Goal: Task Accomplishment & Management: Use online tool/utility

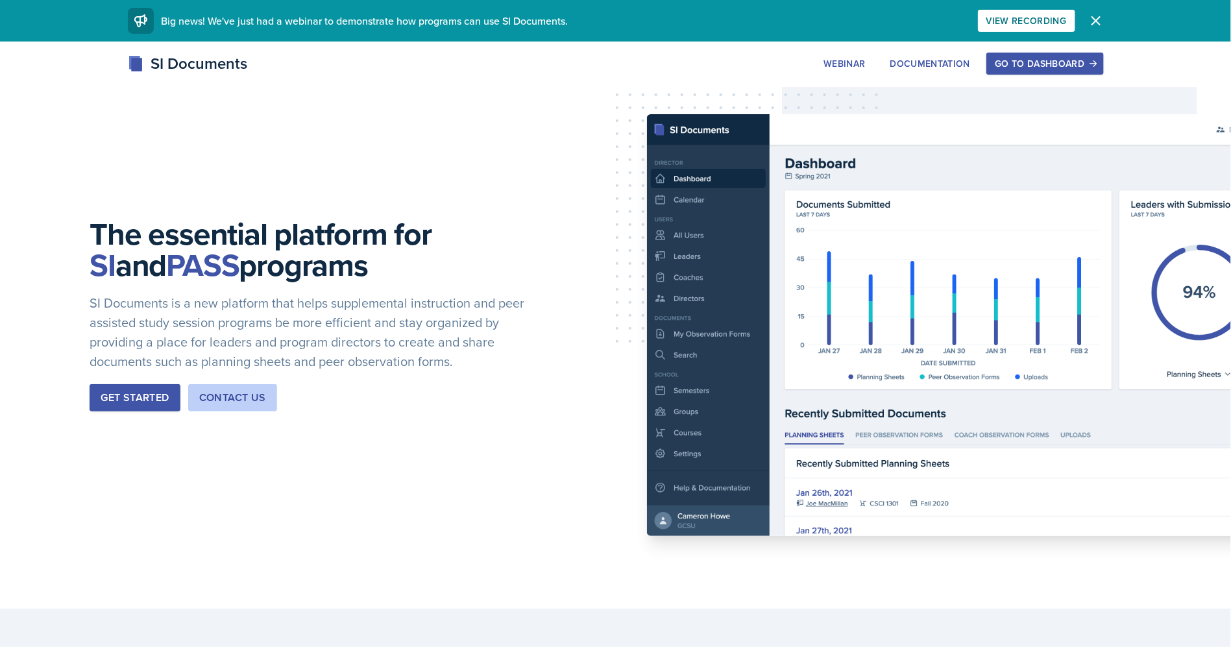
click at [1067, 62] on div "Go to Dashboard" at bounding box center [1045, 63] width 100 height 10
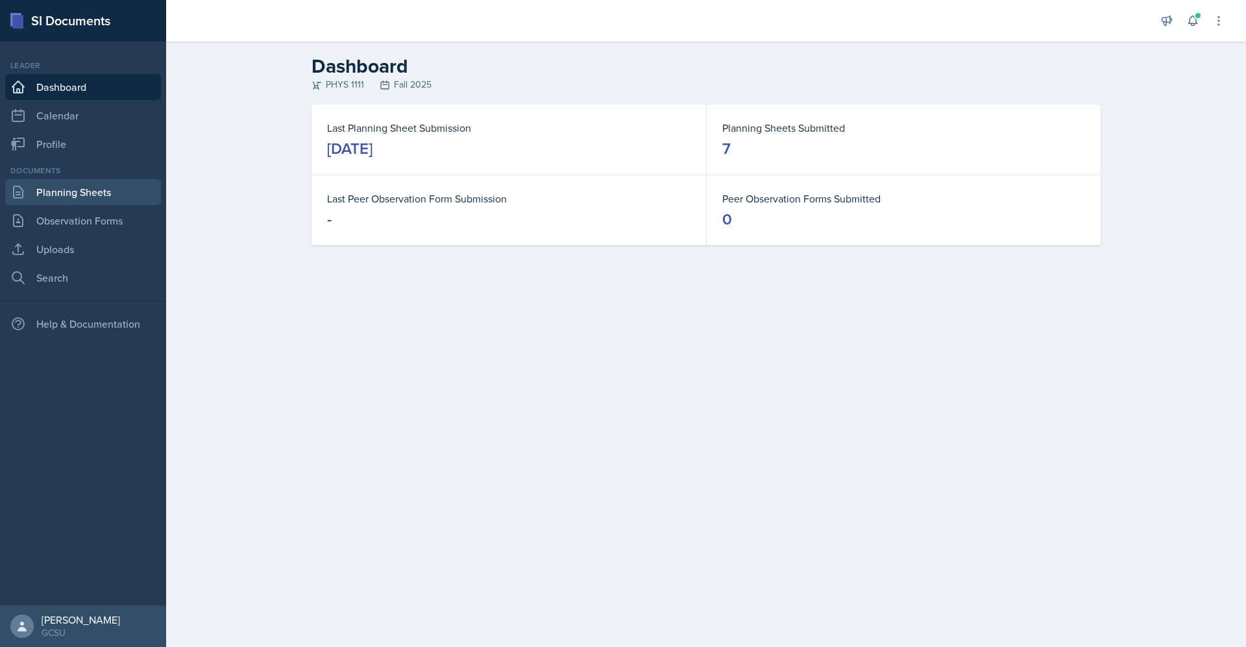
click at [103, 198] on link "Planning Sheets" at bounding box center [83, 192] width 156 height 26
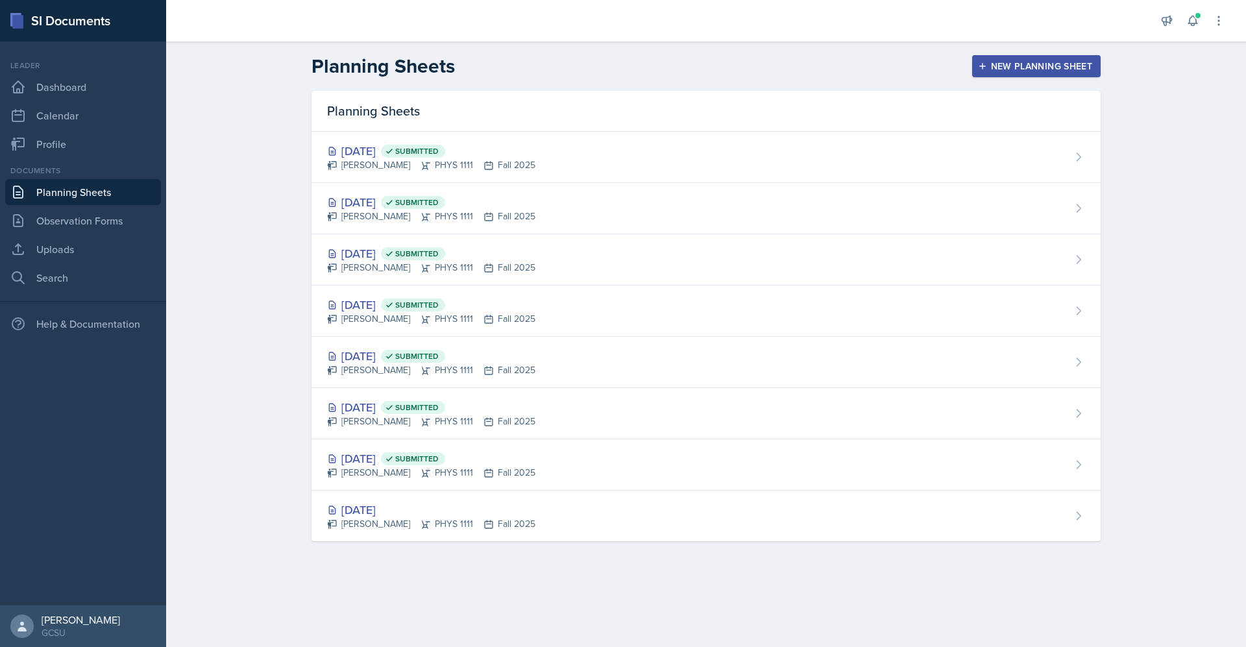
click at [720, 606] on main "Planning Sheets New Planning Sheet Planning Sheets [DATE] Submitted [PERSON_NAM…" at bounding box center [706, 345] width 1080 height 606
click at [1064, 66] on div "New Planning Sheet" at bounding box center [1037, 66] width 112 height 10
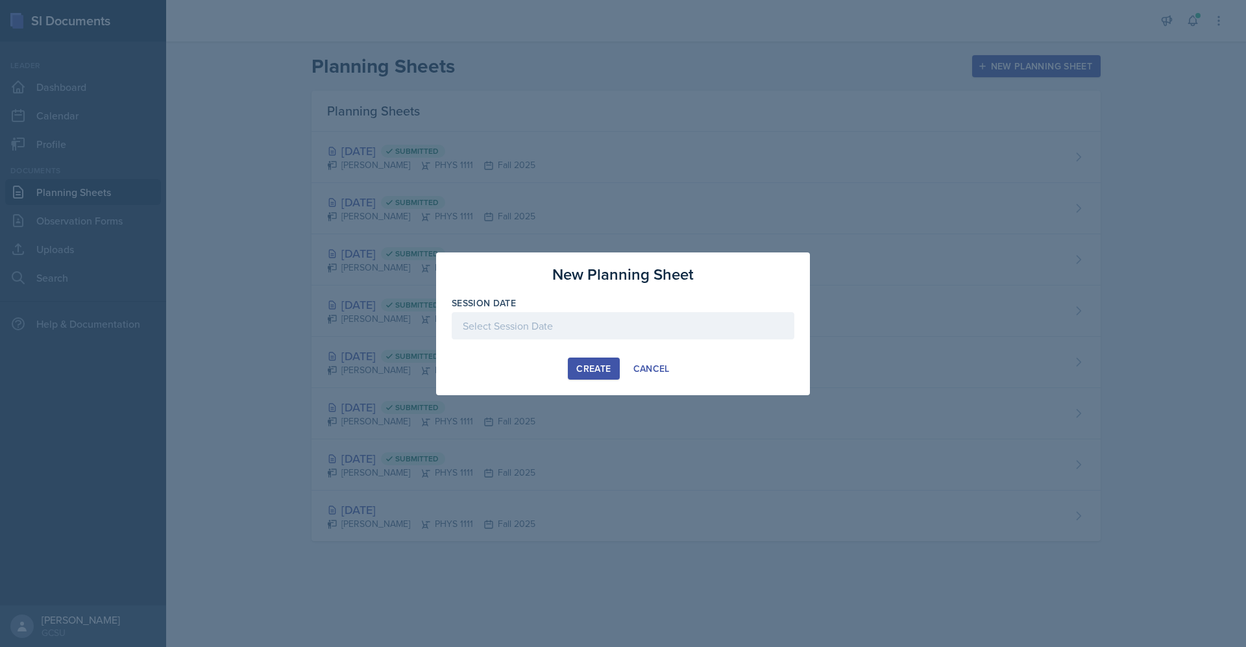
click at [569, 317] on div at bounding box center [623, 325] width 343 height 27
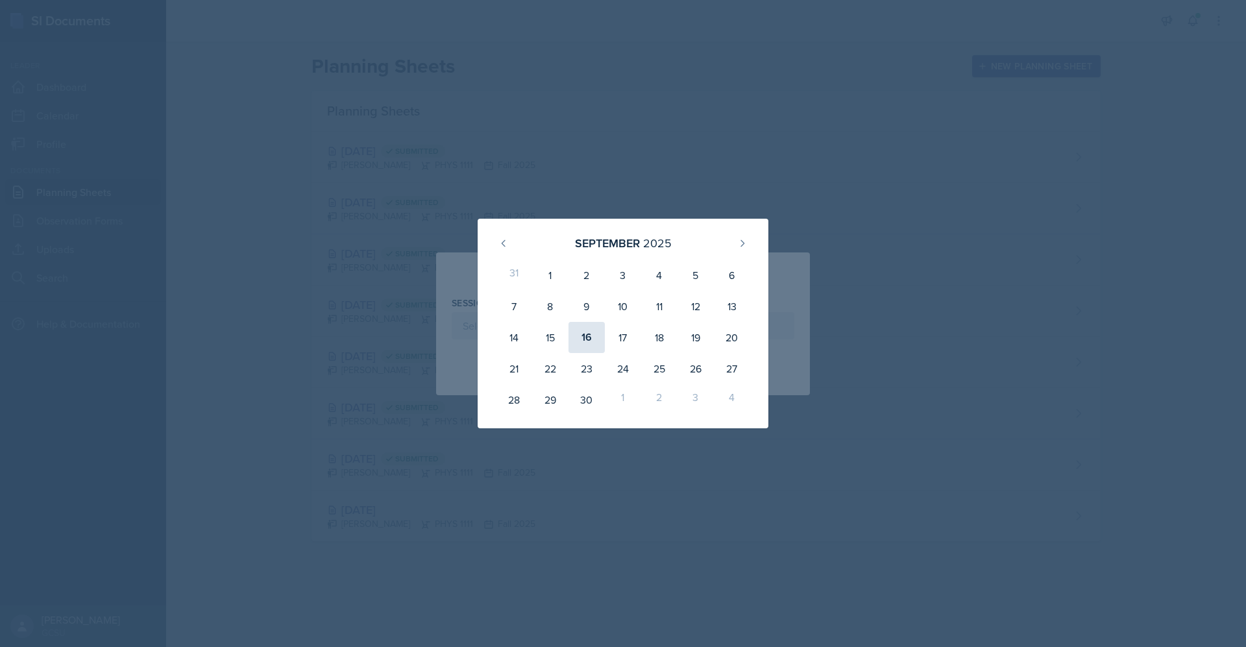
click at [596, 339] on div "16" at bounding box center [587, 337] width 36 height 31
type input "[DATE]"
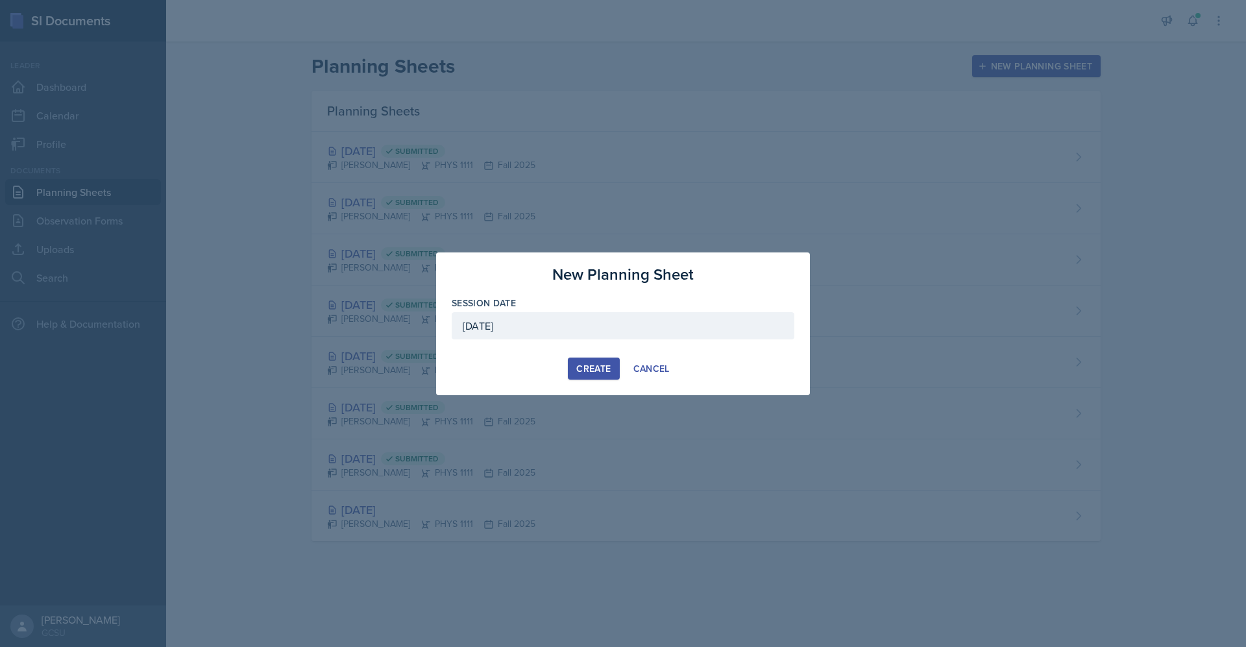
click at [578, 365] on div "Create" at bounding box center [593, 368] width 34 height 10
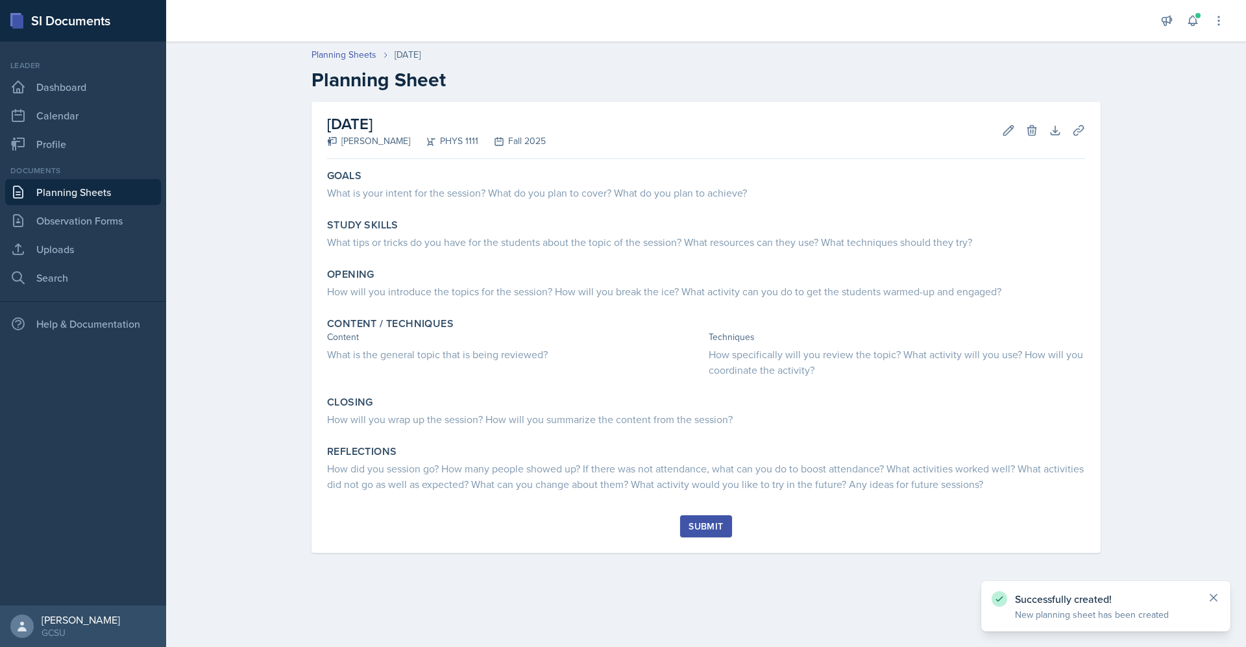
click at [1219, 596] on icon at bounding box center [1213, 597] width 13 height 13
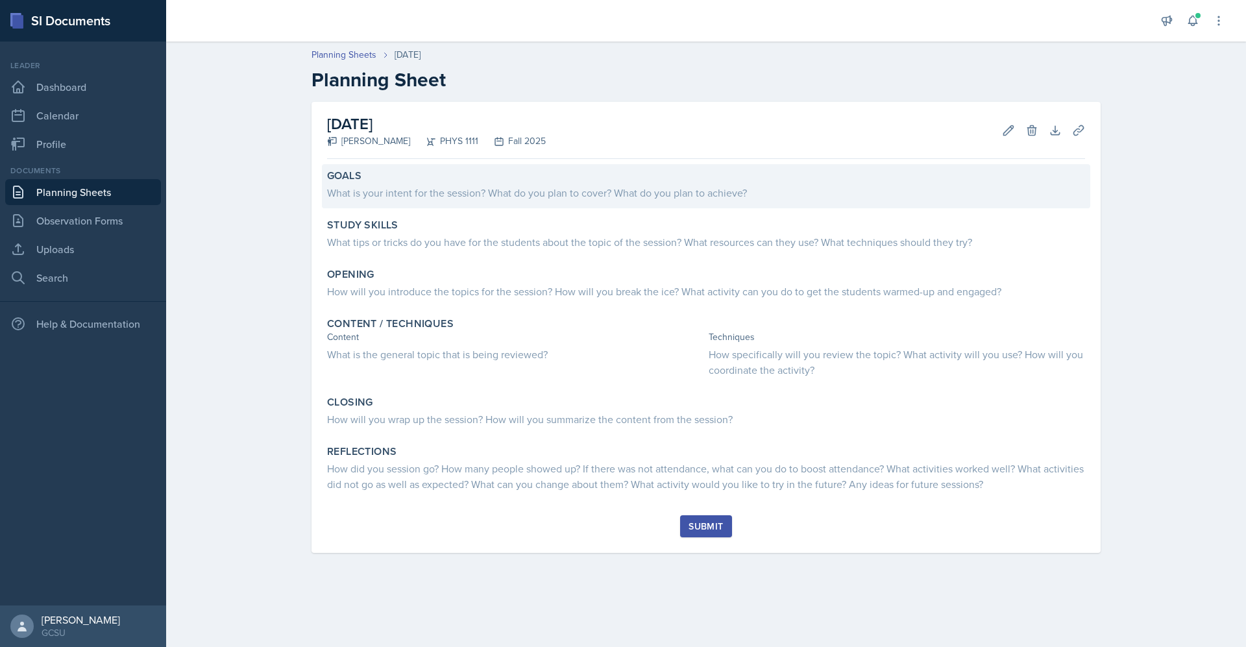
click at [527, 171] on div "Goals" at bounding box center [706, 175] width 758 height 13
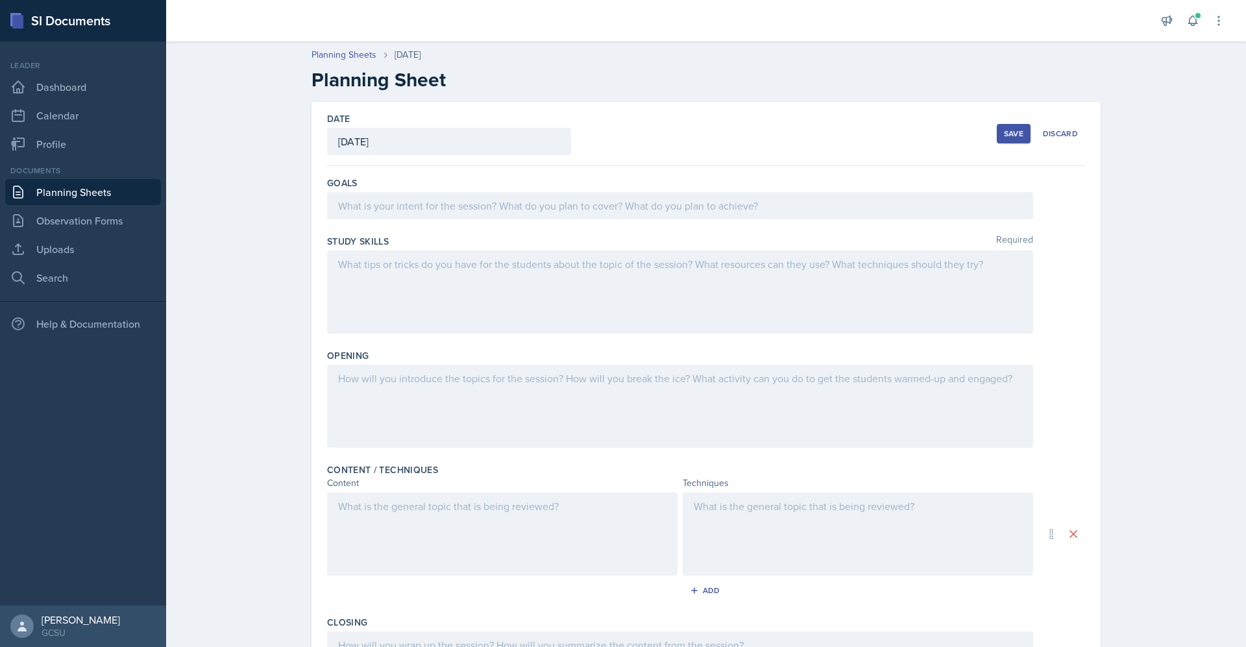
click at [533, 197] on div at bounding box center [680, 205] width 706 height 27
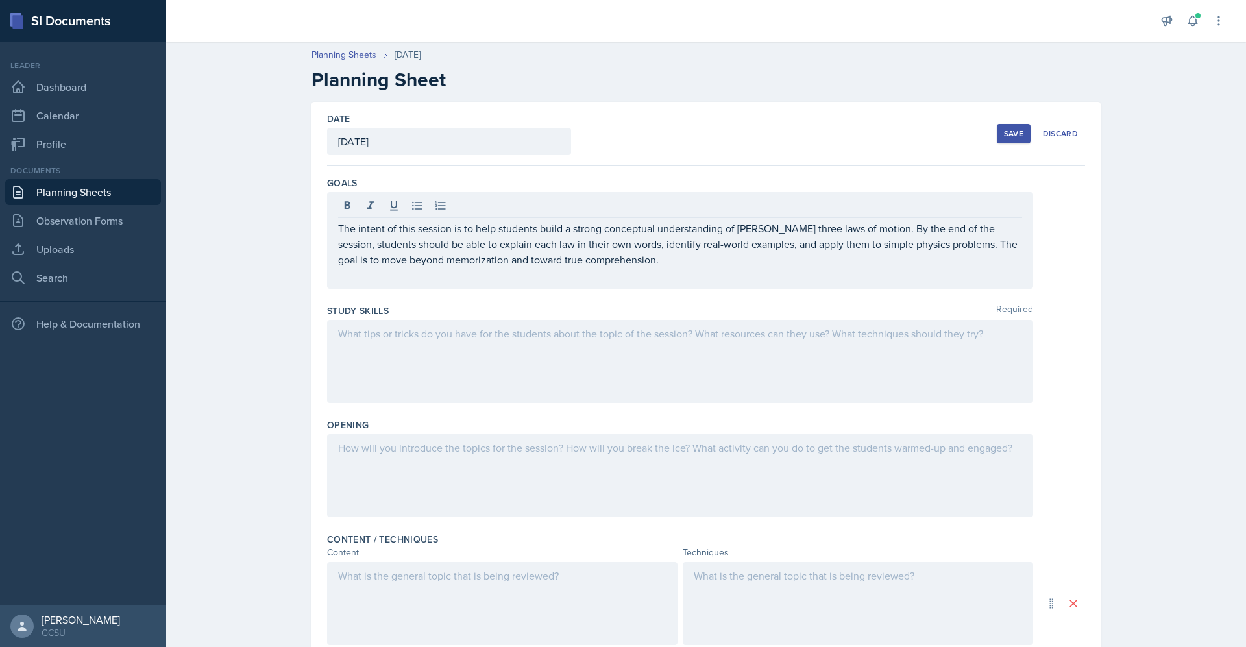
click at [474, 365] on div at bounding box center [680, 361] width 706 height 83
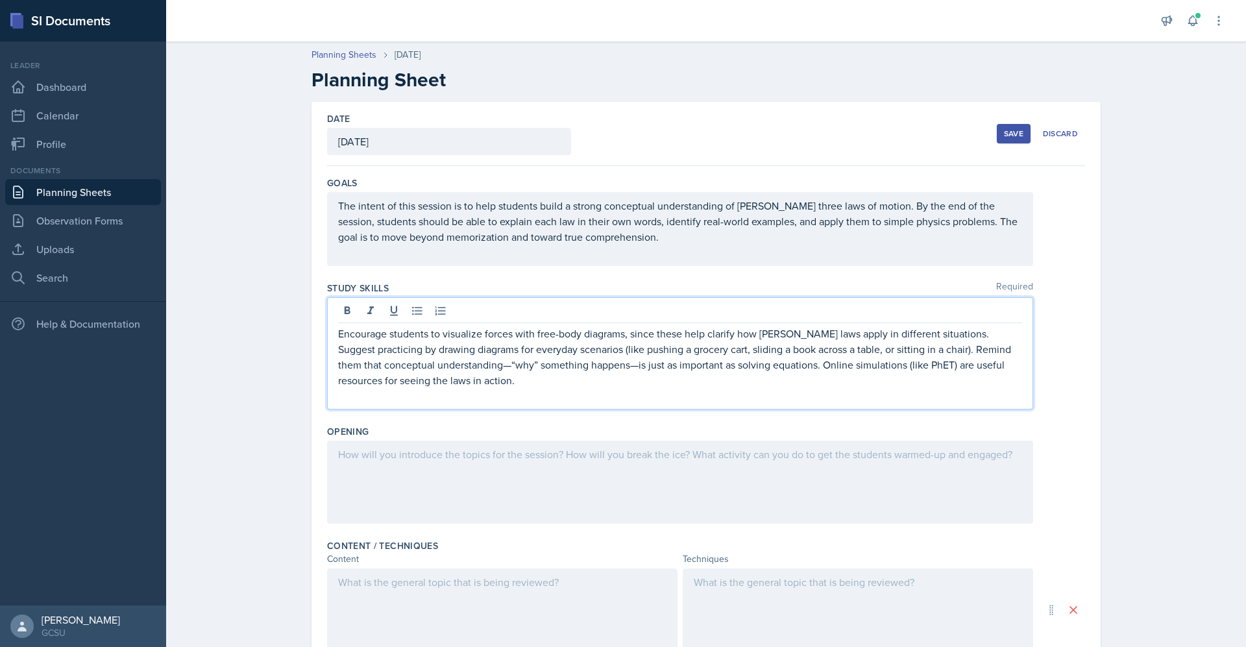
click at [615, 497] on div at bounding box center [680, 482] width 706 height 83
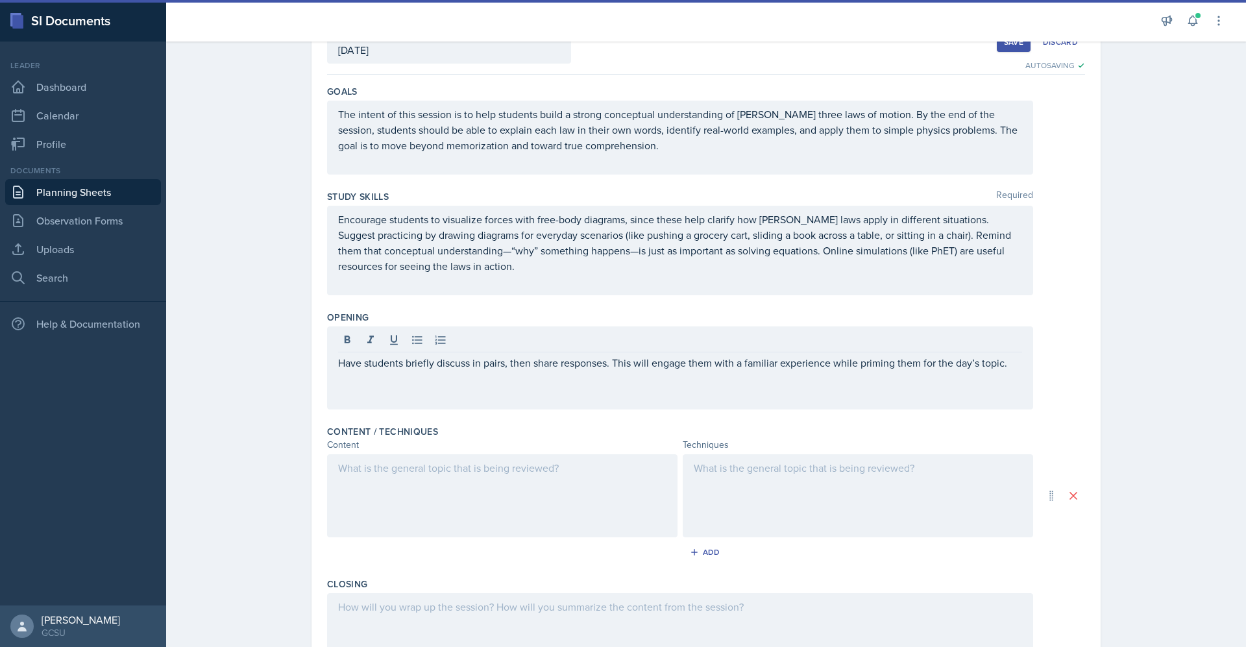
click at [515, 495] on div at bounding box center [502, 495] width 350 height 83
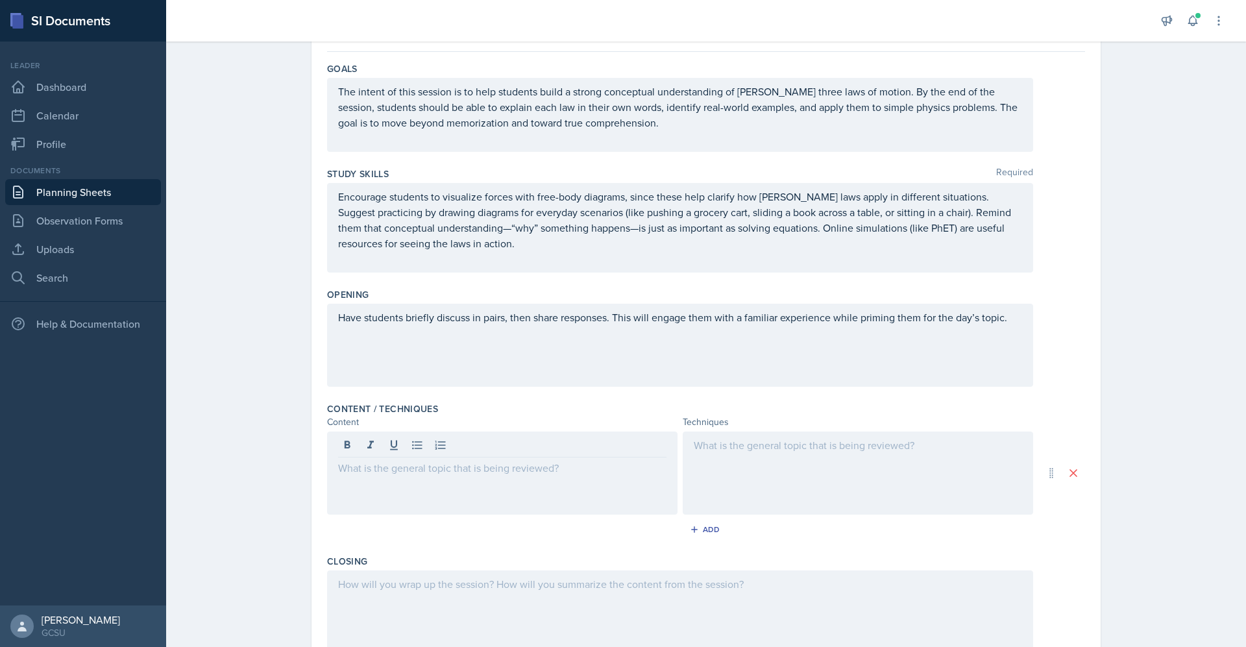
click at [410, 481] on div at bounding box center [502, 473] width 350 height 83
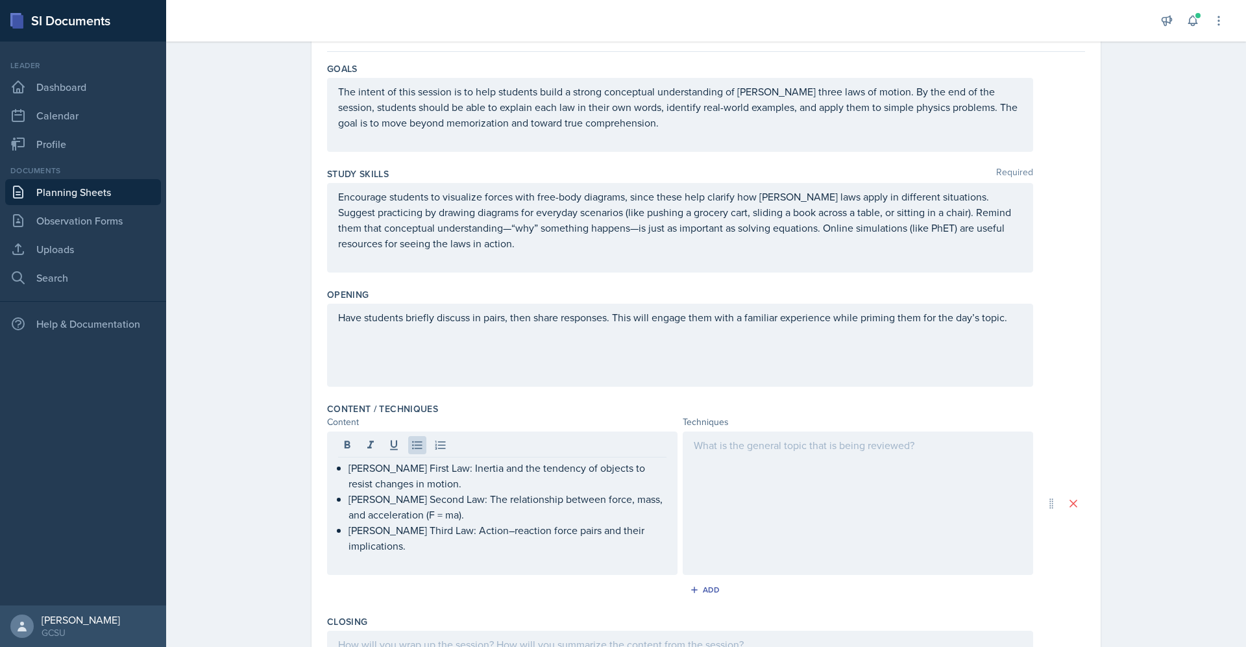
click at [811, 532] on div at bounding box center [858, 503] width 350 height 143
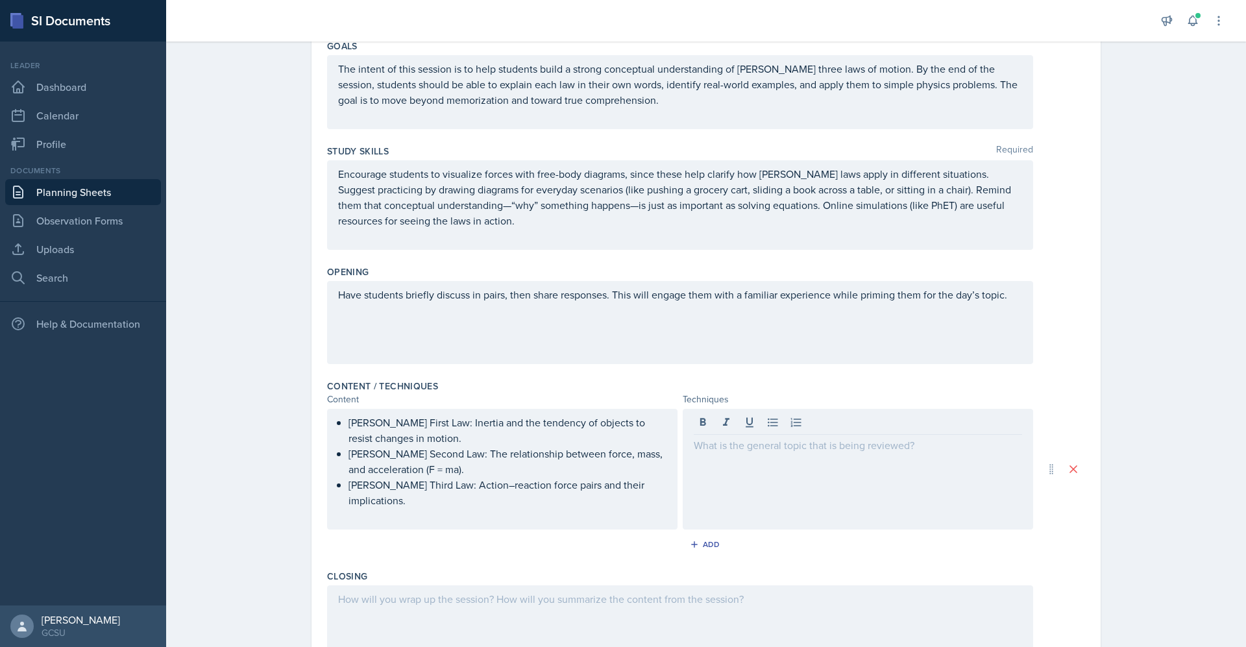
click at [723, 511] on div at bounding box center [858, 469] width 350 height 121
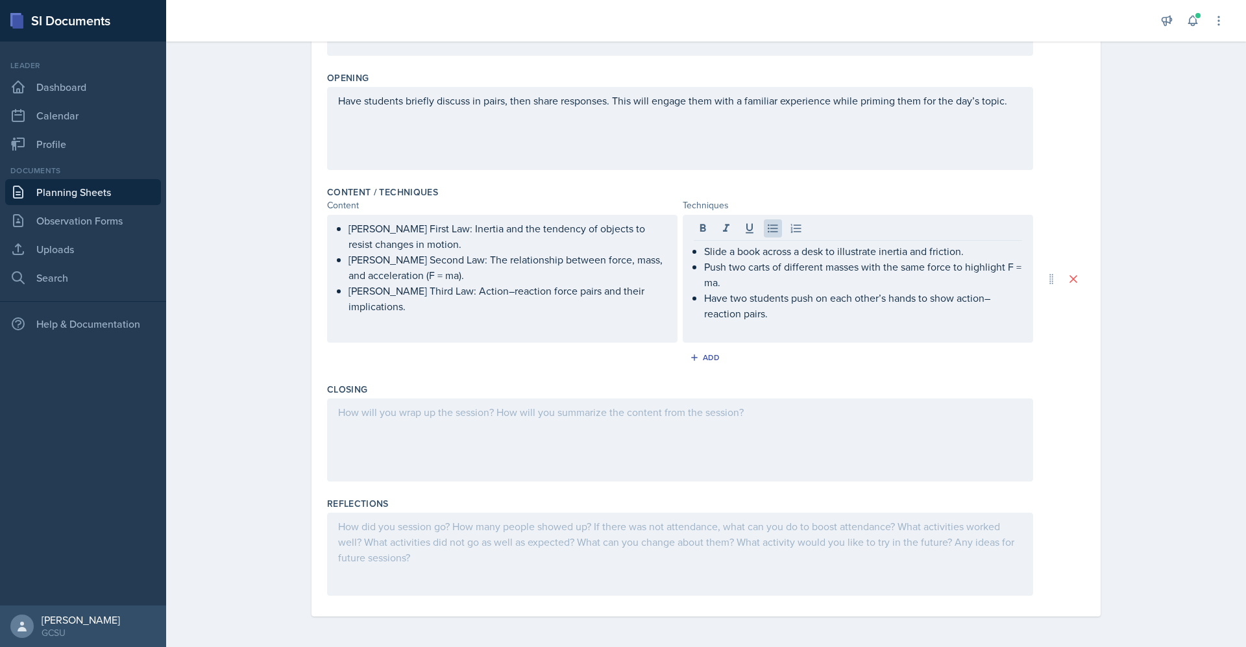
click at [661, 434] on div at bounding box center [680, 439] width 706 height 83
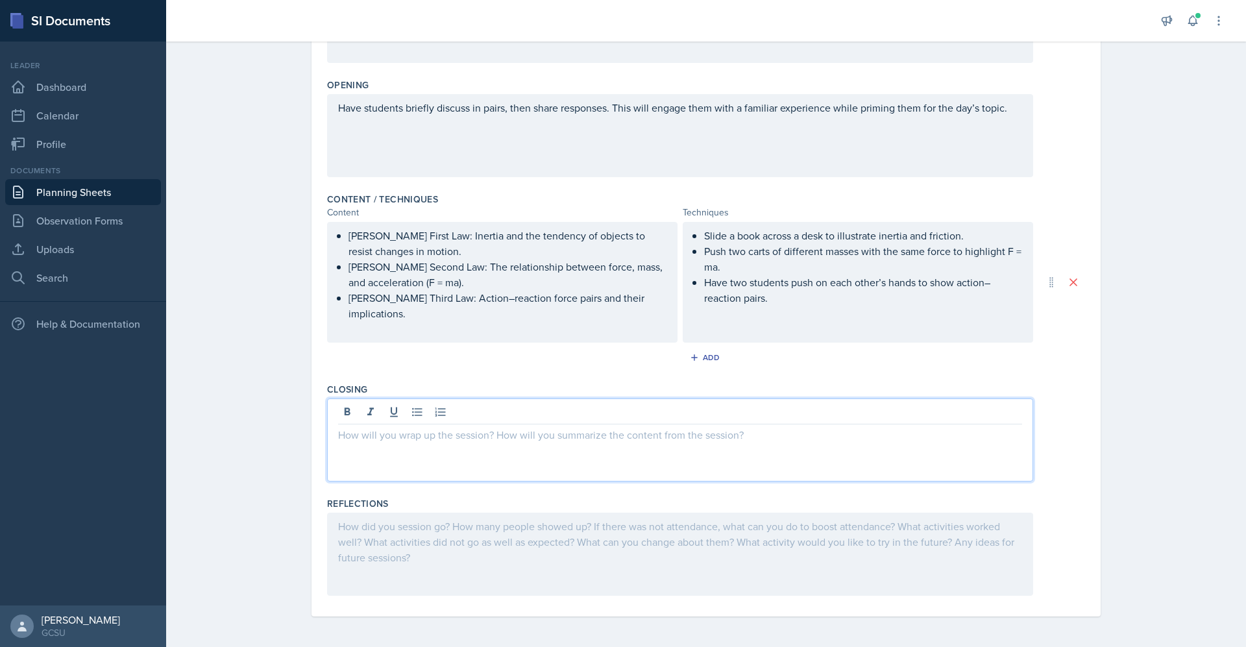
click at [504, 434] on p at bounding box center [680, 435] width 684 height 16
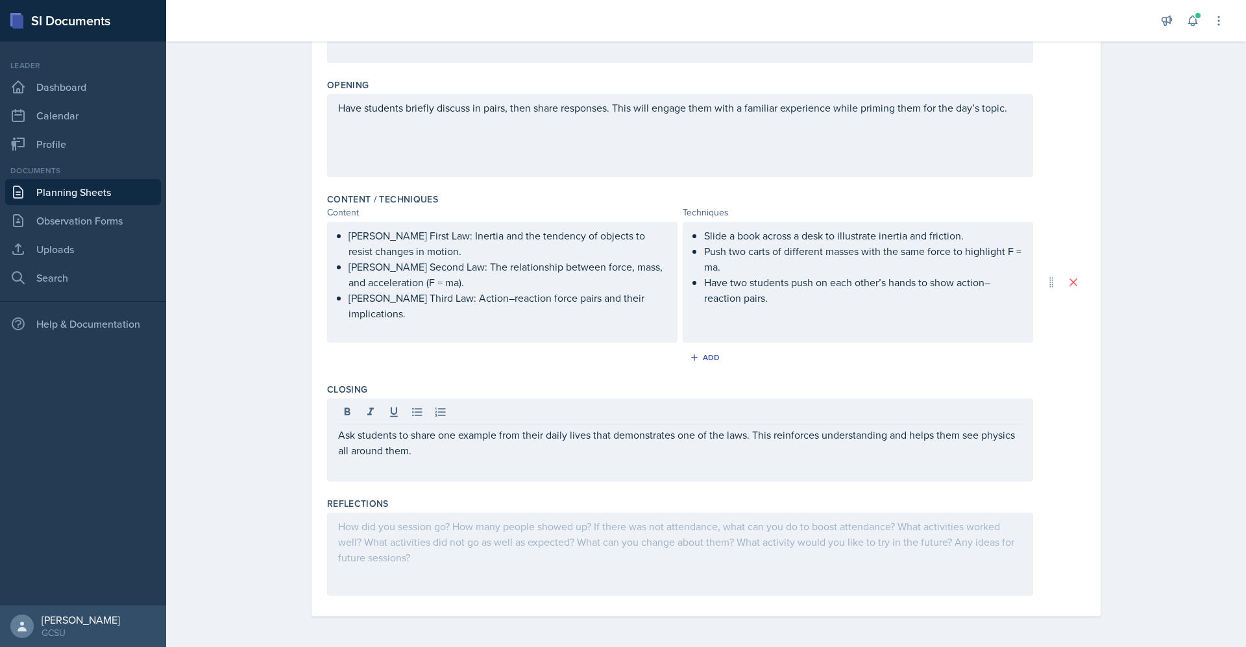
click at [581, 553] on div at bounding box center [680, 554] width 706 height 83
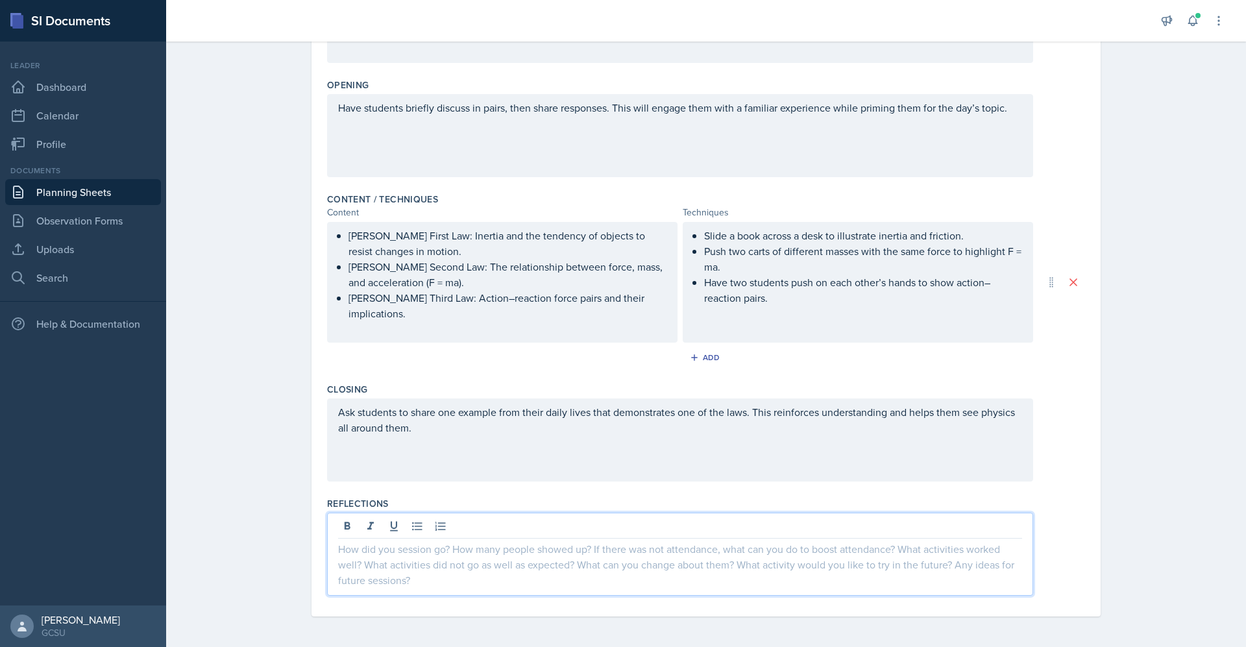
scroll to position [0, 0]
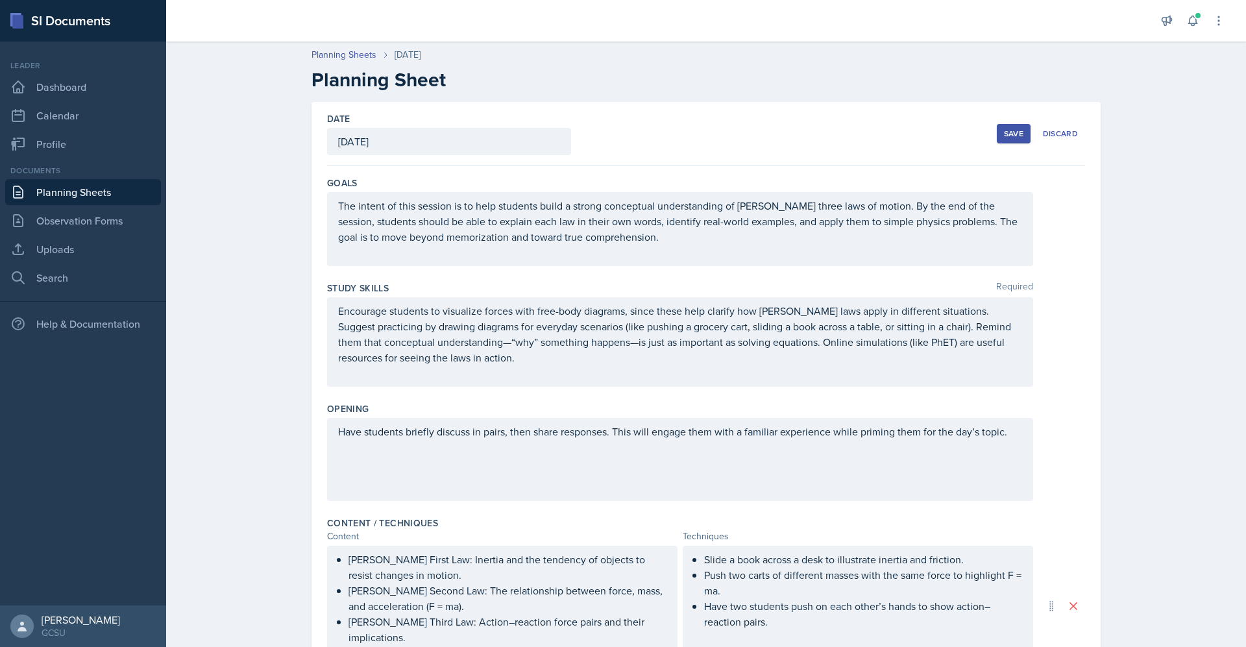
click at [1004, 130] on div "Save" at bounding box center [1013, 133] width 19 height 10
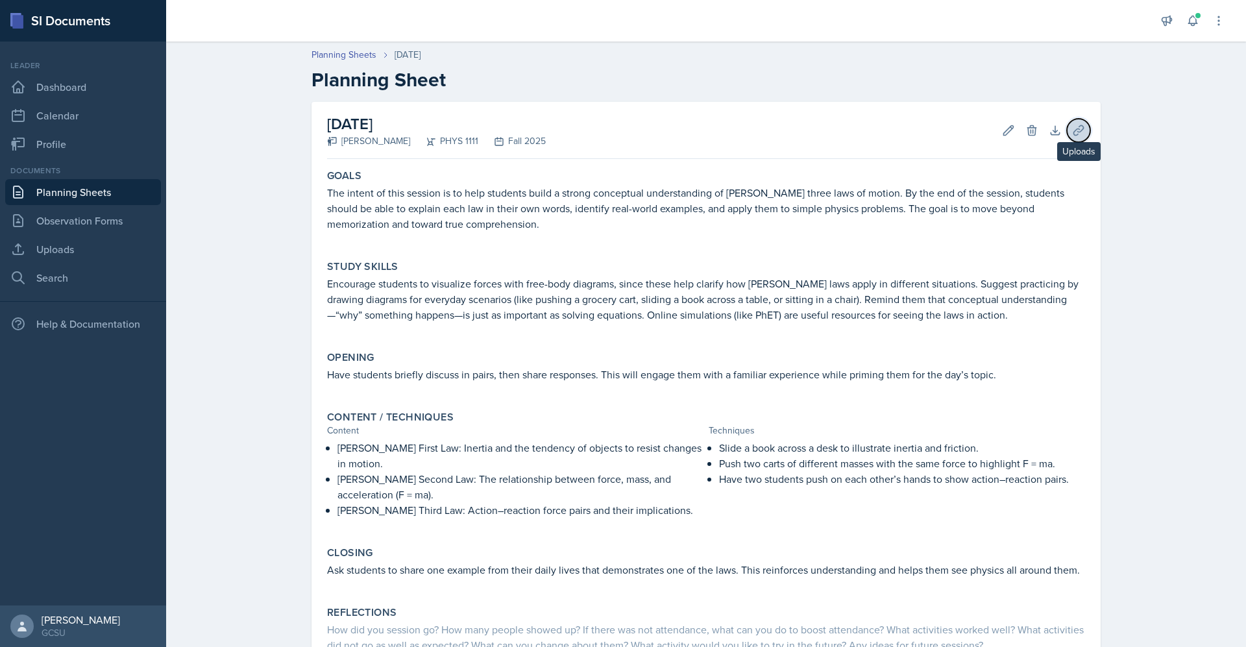
click at [1072, 128] on icon at bounding box center [1078, 130] width 13 height 13
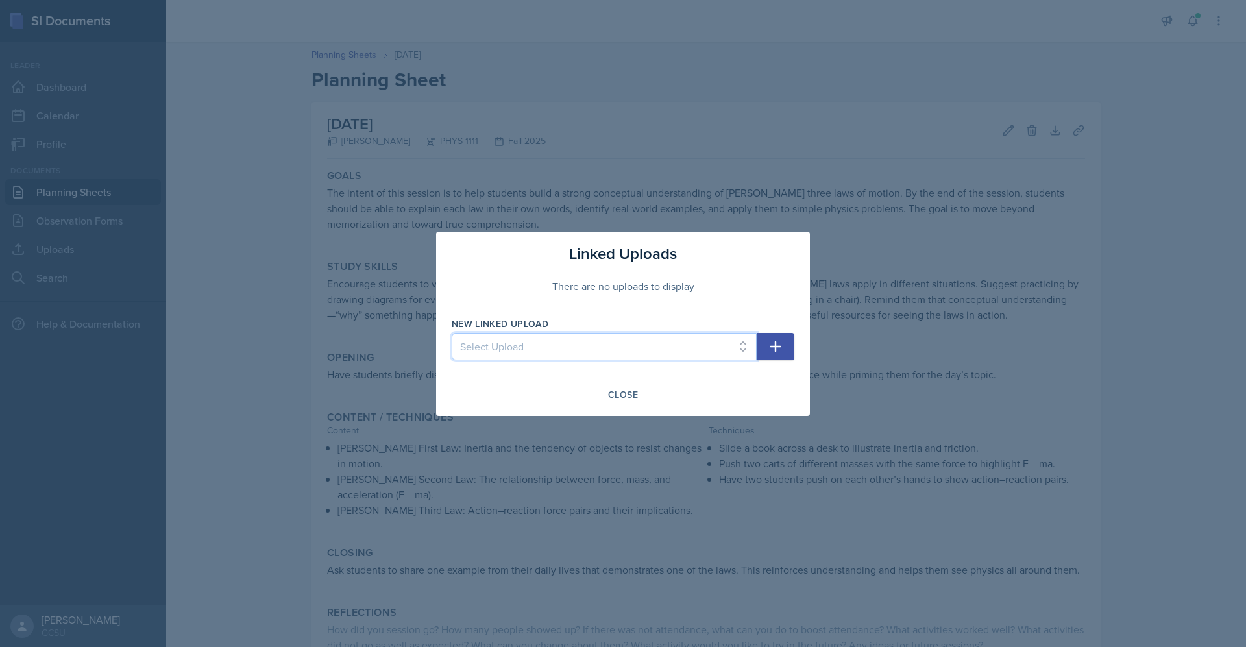
click at [599, 345] on select "Select Upload Algebra Review vector practice more vectors(word problems) motion…" at bounding box center [604, 346] width 305 height 27
select select "cc390428-9829-4f7d-85ac-5a534e271cdf"
click at [452, 333] on select "Select Upload Algebra Review vector practice more vectors(word problems) motion…" at bounding box center [604, 346] width 305 height 27
click at [624, 397] on div "Close" at bounding box center [623, 394] width 30 height 10
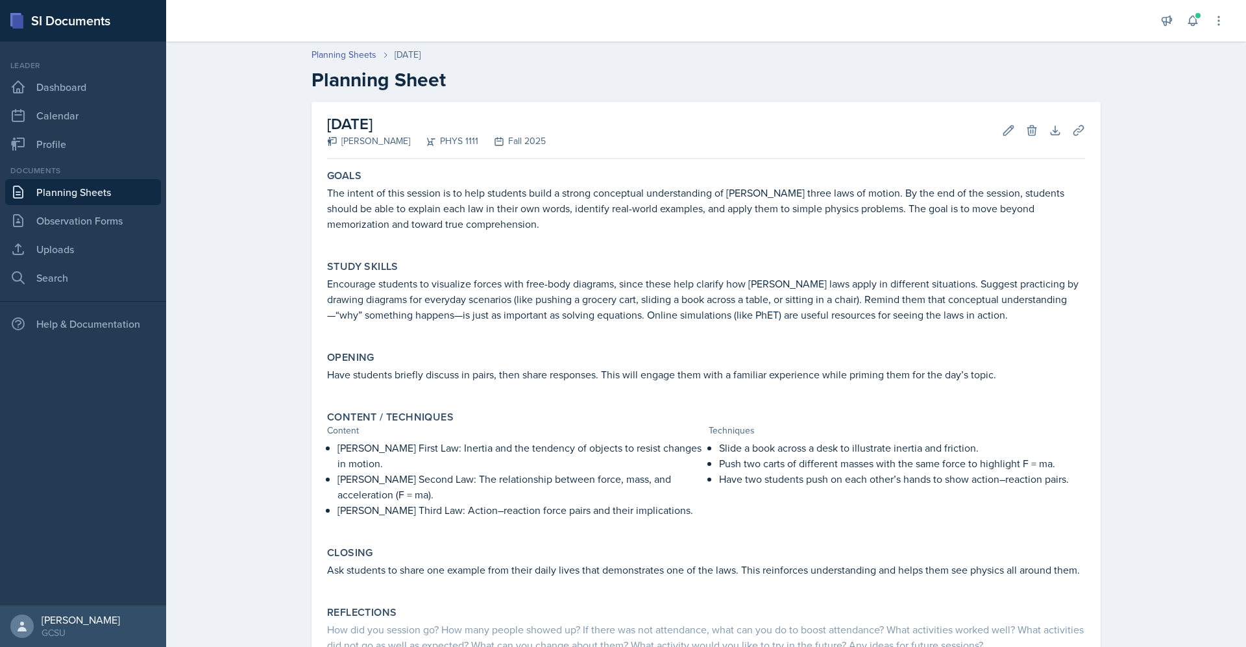
scroll to position [97, 0]
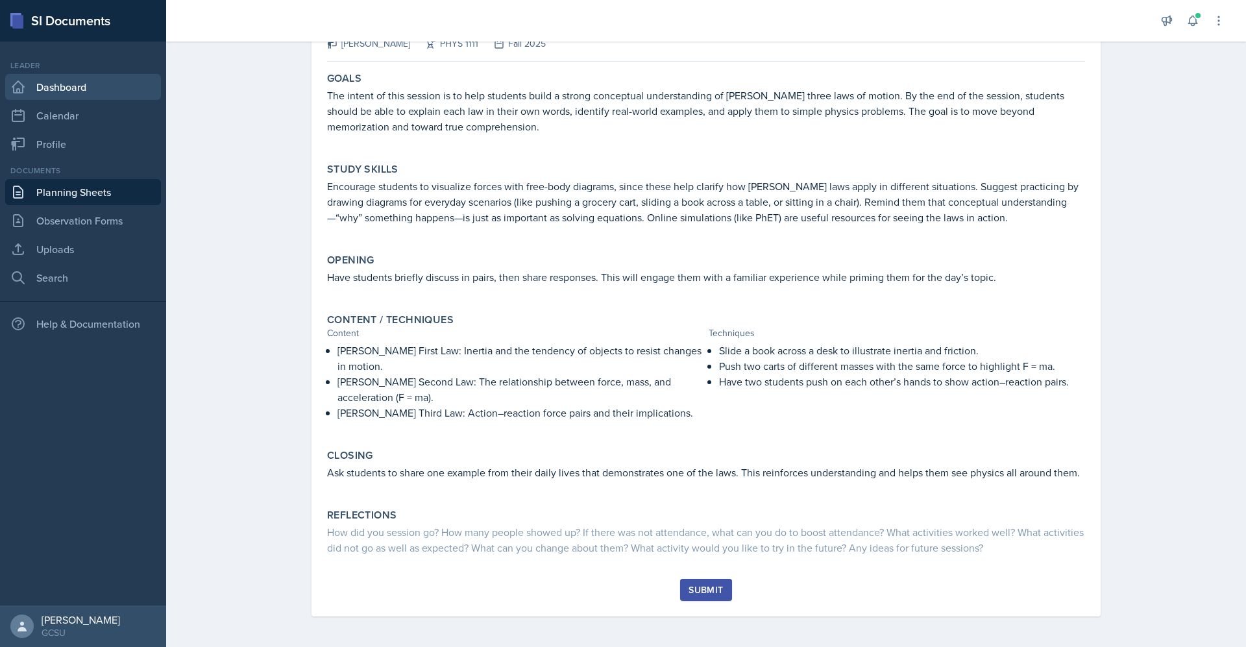
click at [79, 82] on link "Dashboard" at bounding box center [83, 87] width 156 height 26
